Goal: Information Seeking & Learning: Understand process/instructions

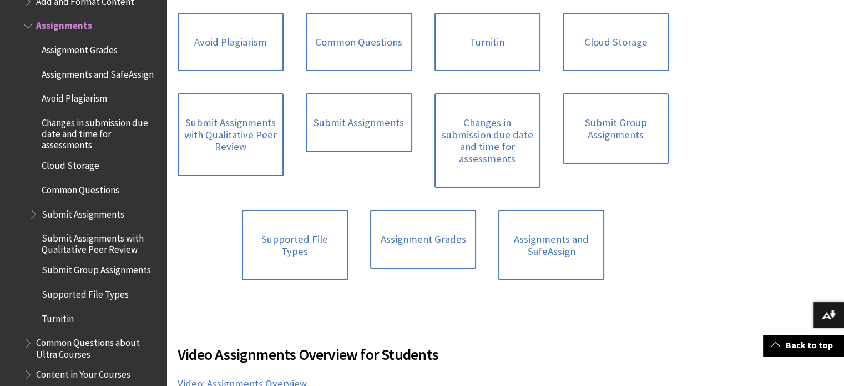
scroll to position [340, 0]
click at [347, 124] on link "Submit Assignments" at bounding box center [359, 122] width 106 height 59
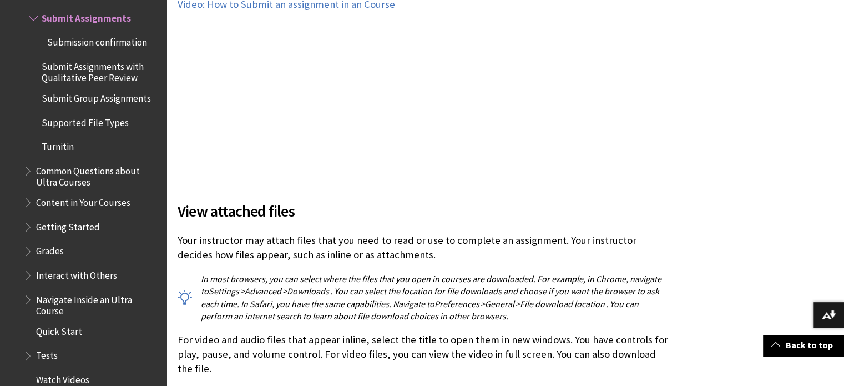
scroll to position [3786, 0]
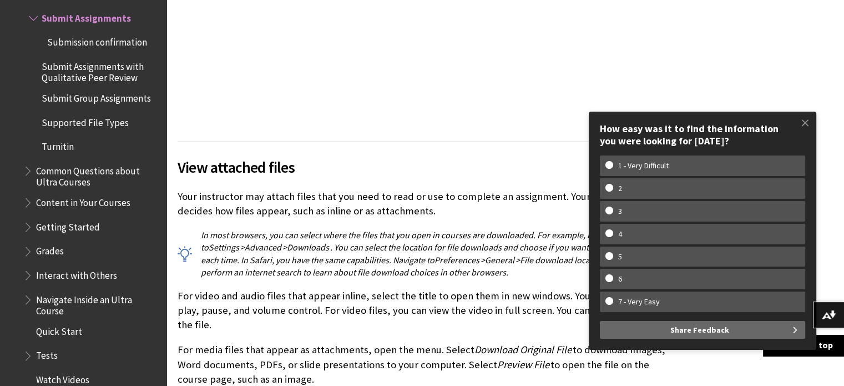
click at [803, 124] on span at bounding box center [804, 122] width 23 height 23
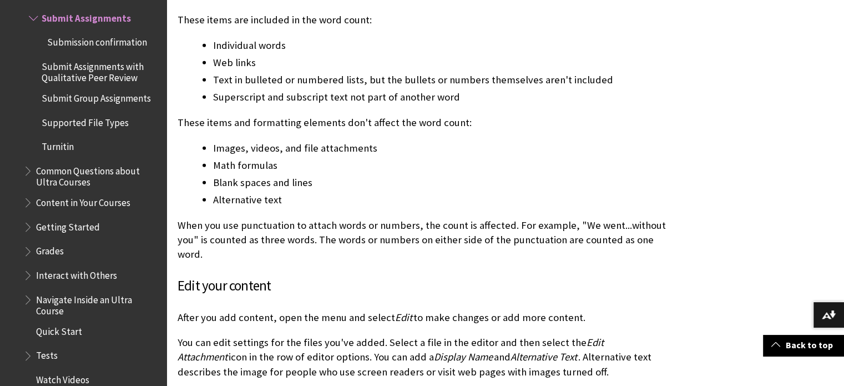
scroll to position [6974, 0]
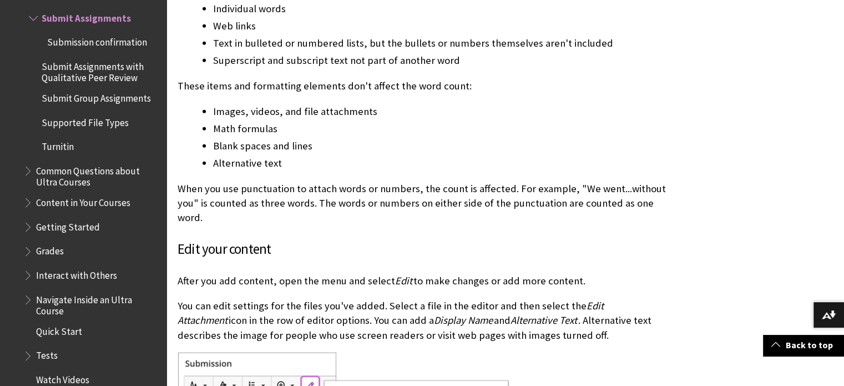
drag, startPoint x: 845, startPoint y: 380, endPoint x: 610, endPoint y: 366, distance: 235.7
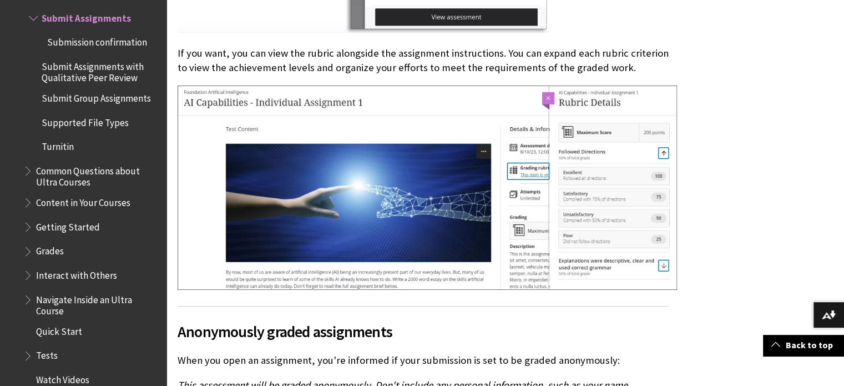
scroll to position [8262, 0]
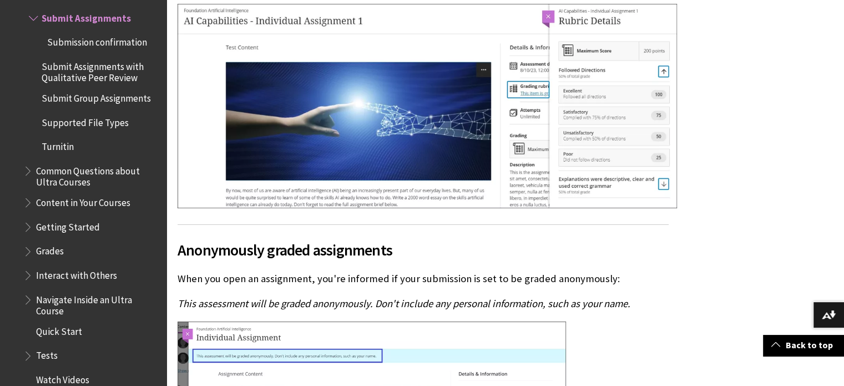
drag, startPoint x: 849, startPoint y: 381, endPoint x: 630, endPoint y: 351, distance: 220.5
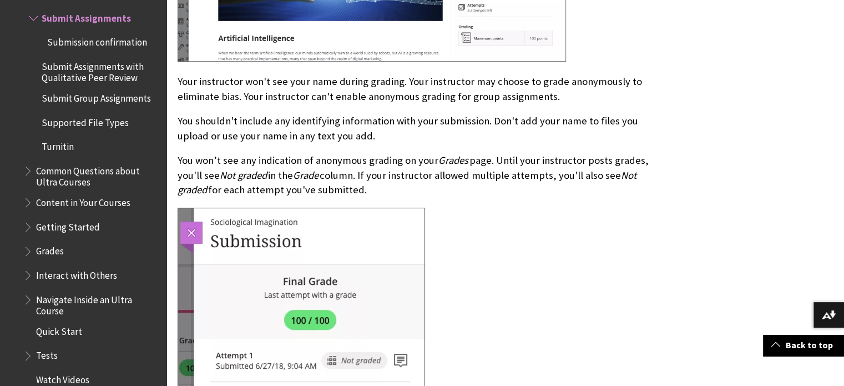
scroll to position [8728, 0]
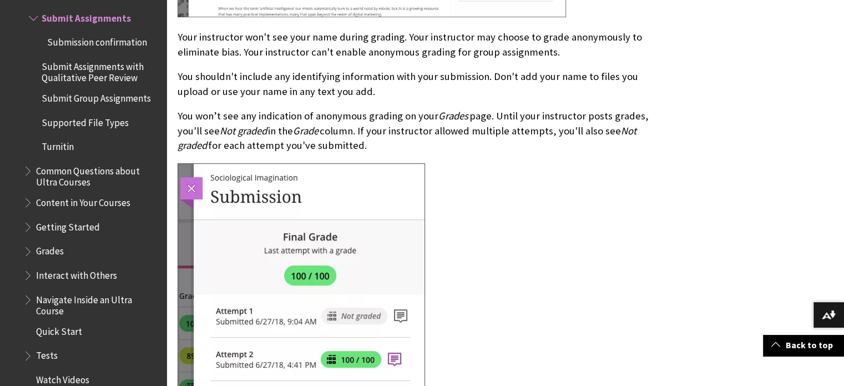
drag, startPoint x: 849, startPoint y: 381, endPoint x: 570, endPoint y: 265, distance: 302.2
click at [570, 265] on div at bounding box center [423, 292] width 491 height 259
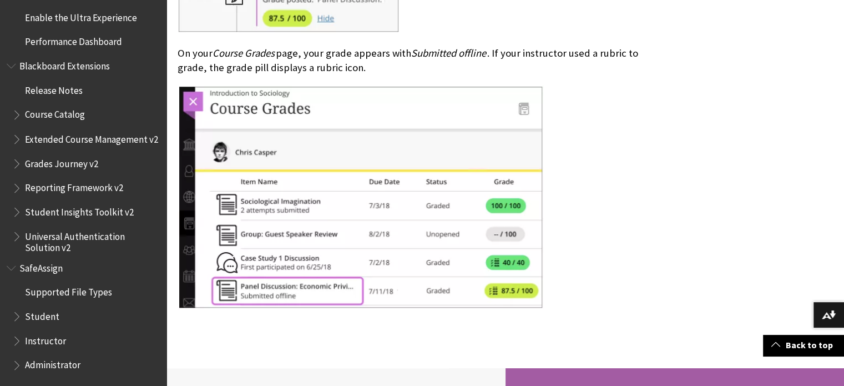
scroll to position [2005, 0]
drag, startPoint x: 53, startPoint y: 312, endPoint x: 62, endPoint y: 316, distance: 9.5
click at [58, 316] on span "Student" at bounding box center [86, 315] width 148 height 19
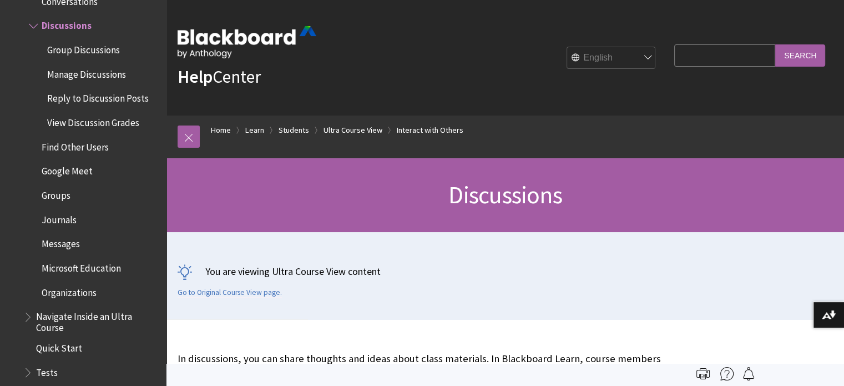
click at [61, 245] on span "Messages" at bounding box center [61, 242] width 38 height 15
